Goal: Find specific page/section: Find specific page/section

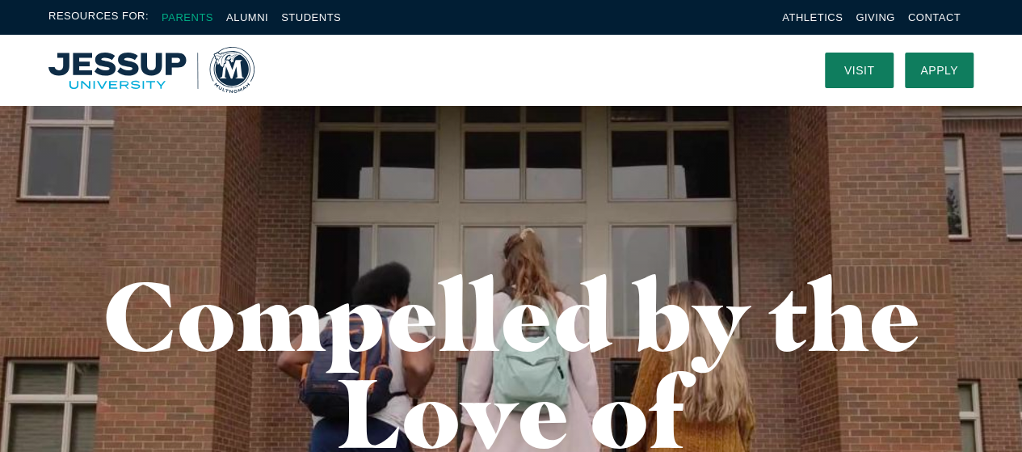
click at [189, 15] on link "Parents" at bounding box center [188, 17] width 52 height 12
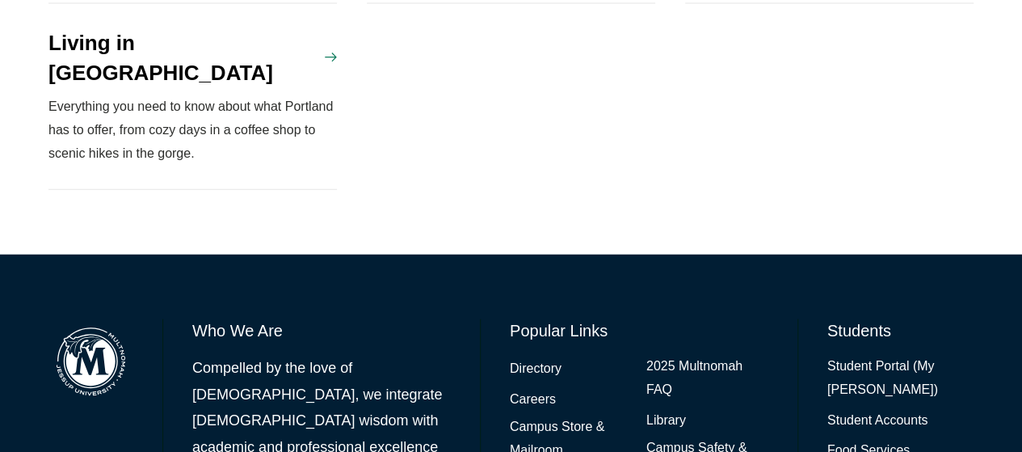
scroll to position [1938, 0]
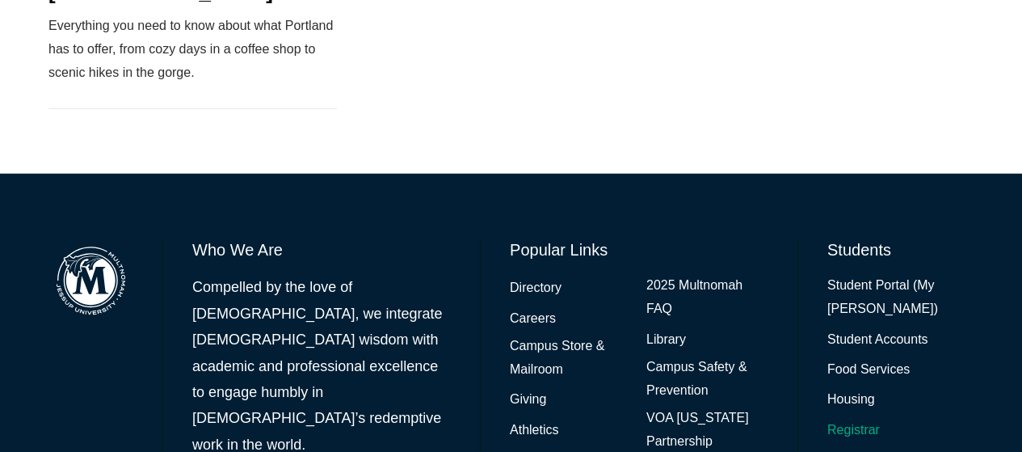
click at [853, 418] on link "Registrar" at bounding box center [853, 429] width 53 height 23
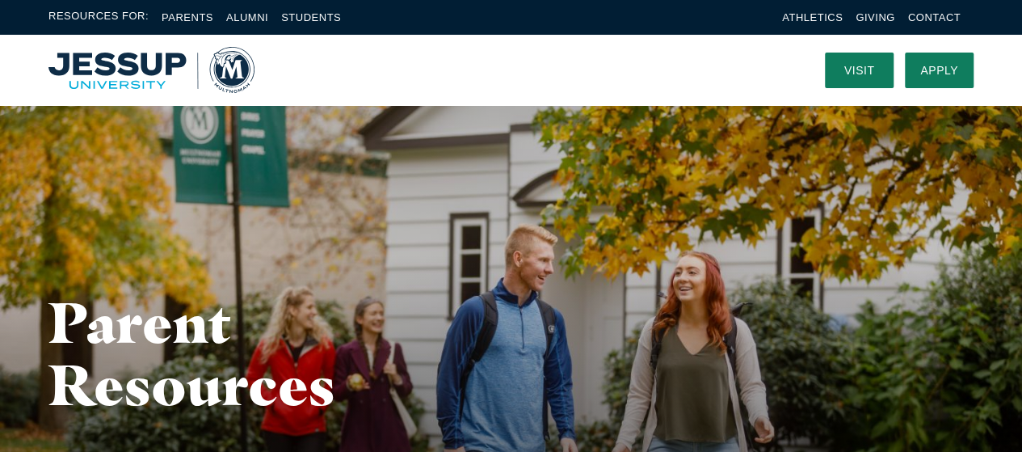
scroll to position [0, 0]
click at [291, 13] on link "Students" at bounding box center [311, 17] width 60 height 12
